Goal: Information Seeking & Learning: Learn about a topic

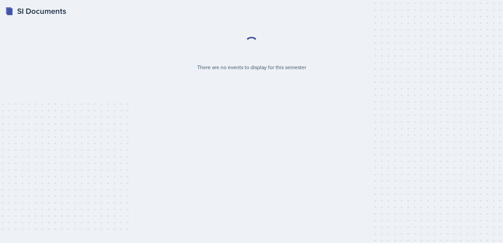
select select "2bed604d-1099-4043-b1bc-2365e8740244"
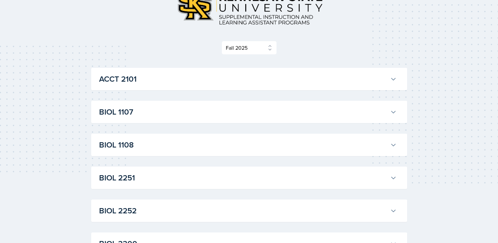
scroll to position [62, 0]
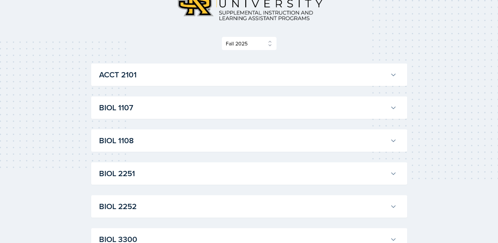
click at [169, 77] on h3 "ACCT 2101" at bounding box center [243, 75] width 288 height 12
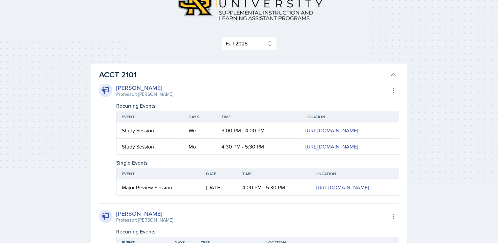
click at [169, 77] on h3 "ACCT 2101" at bounding box center [243, 75] width 288 height 12
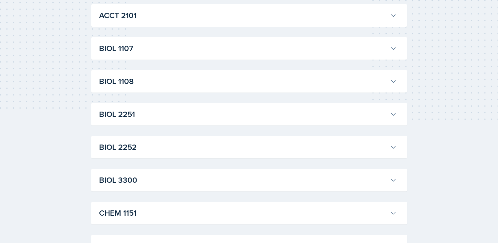
scroll to position [124, 0]
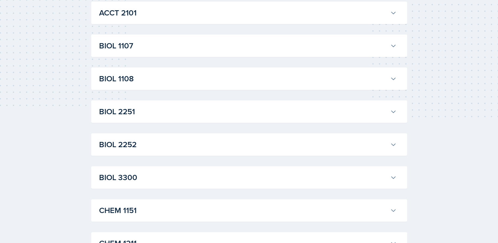
click at [169, 56] on div "BIOL 1107 Anniston [PERSON_NAME] Professor: Army [PERSON_NAME] Export to Google…" at bounding box center [249, 46] width 316 height 22
click at [172, 53] on div "BIOL 1107 Anniston [PERSON_NAME] Professor: Army [PERSON_NAME] Export to Google…" at bounding box center [249, 46] width 316 height 22
click at [178, 46] on h3 "BIOL 1107" at bounding box center [243, 46] width 288 height 12
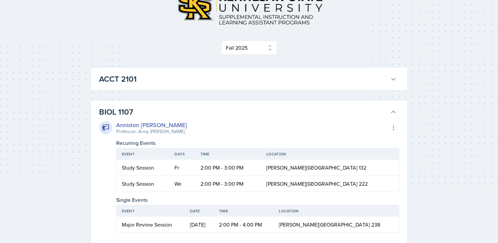
scroll to position [57, 0]
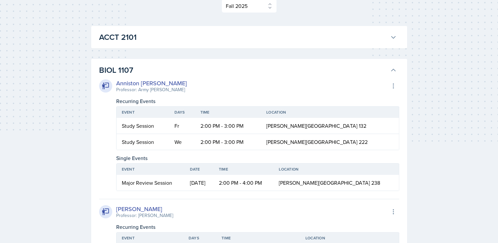
scroll to position [100, 0]
click at [397, 68] on button "BIOL 1107" at bounding box center [248, 70] width 300 height 14
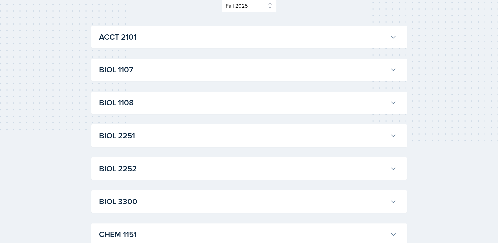
click at [179, 103] on h3 "BIOL 1108" at bounding box center [243, 103] width 288 height 12
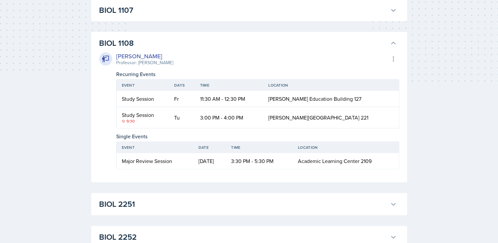
scroll to position [159, 0]
click at [395, 40] on icon at bounding box center [393, 43] width 7 height 7
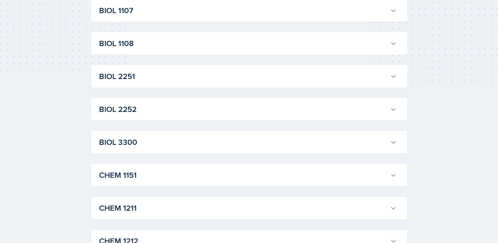
click at [345, 70] on h3 "BIOL 2251" at bounding box center [243, 76] width 288 height 12
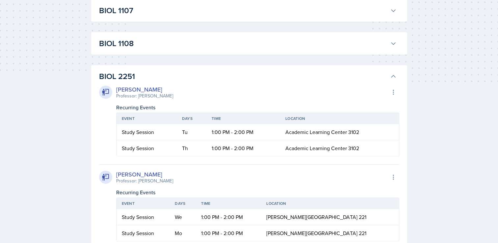
click at [345, 70] on h3 "BIOL 2251" at bounding box center [243, 76] width 288 height 12
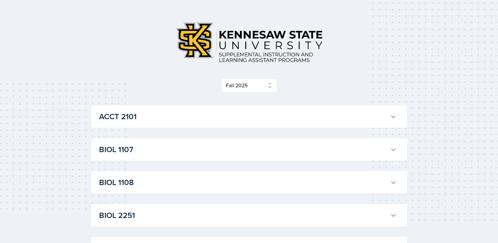
scroll to position [0, 0]
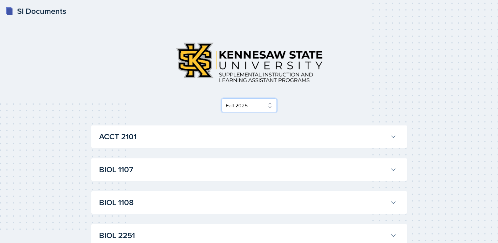
click at [261, 101] on select "Select Semester Fall 2025 Summer 2025 Spring 2025 Fall 2024 Summer 2024 Spring …" at bounding box center [249, 105] width 55 height 14
click at [307, 97] on div "Select Semester Fall 2025 Summer 2025 Spring 2025 Fall 2024 Summer 2024 Spring …" at bounding box center [249, 74] width 316 height 75
